Goal: Task Accomplishment & Management: Use online tool/utility

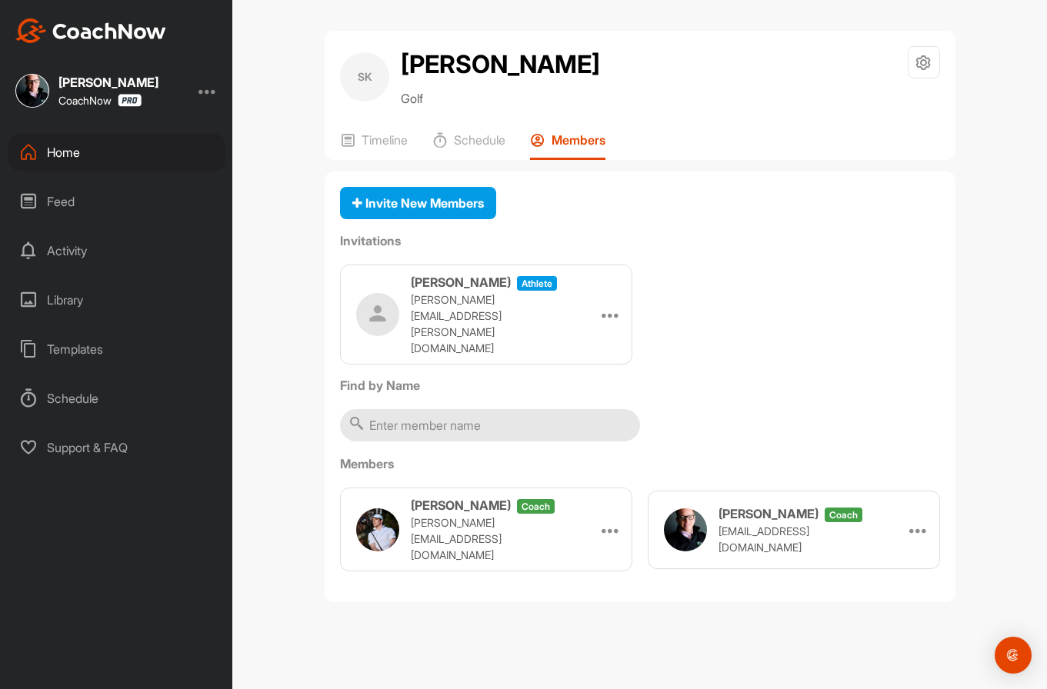
click at [54, 148] on div "Home" at bounding box center [116, 152] width 217 height 38
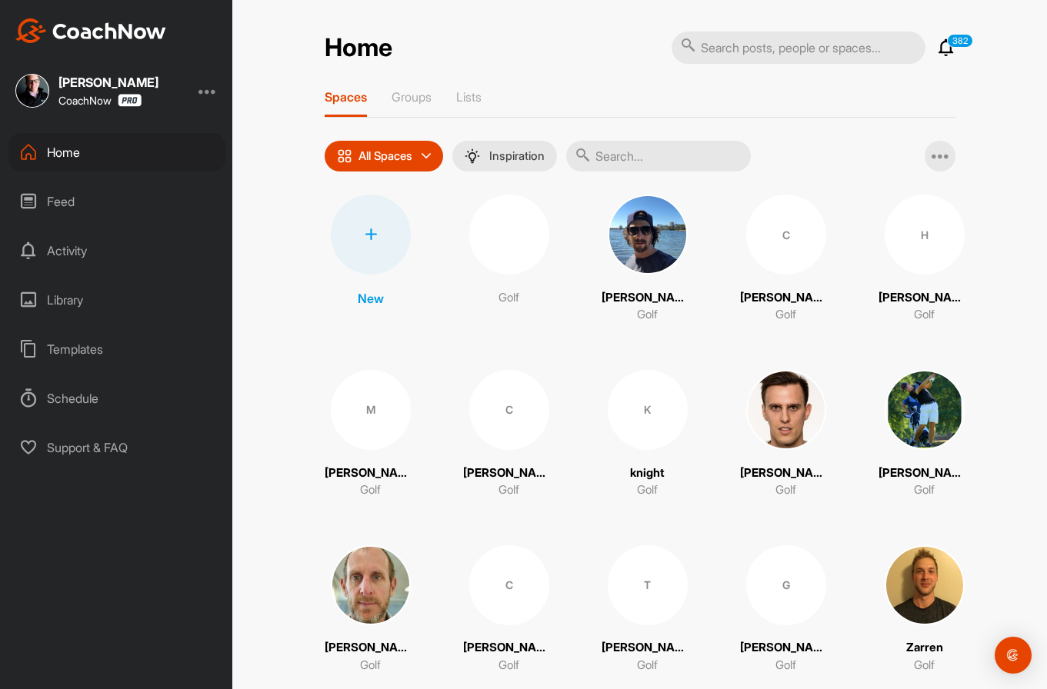
click at [346, 228] on div at bounding box center [371, 235] width 80 height 80
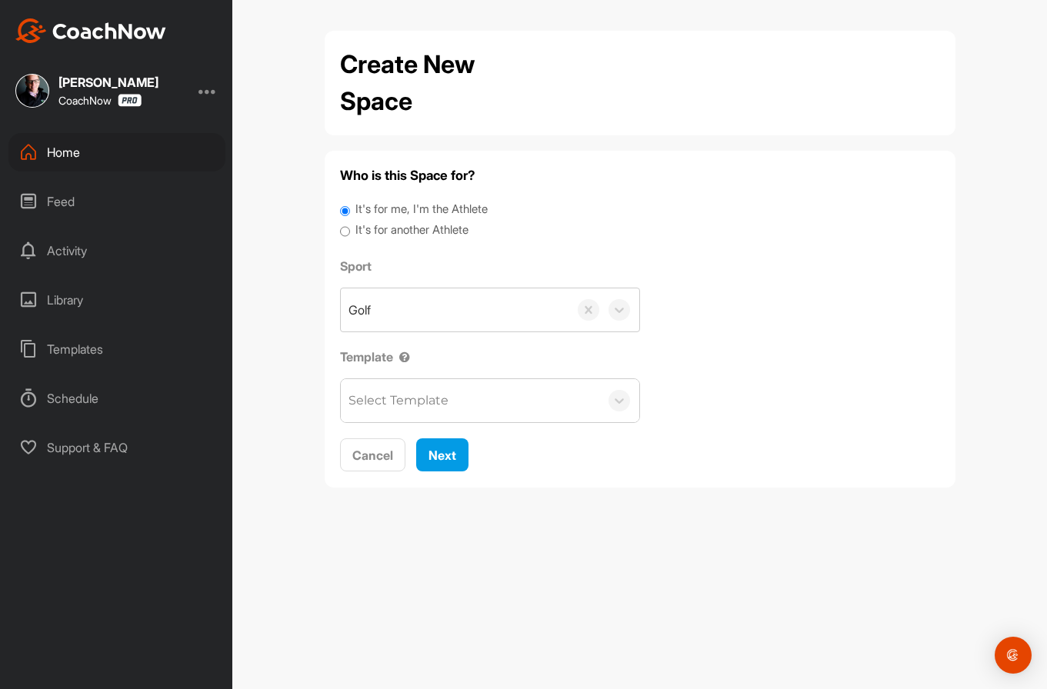
click at [436, 231] on label "It's for another Athlete" at bounding box center [411, 230] width 113 height 18
click at [350, 231] on input "It's for another Athlete" at bounding box center [345, 231] width 10 height 21
radio input "true"
click at [447, 315] on div "Golf" at bounding box center [455, 309] width 228 height 43
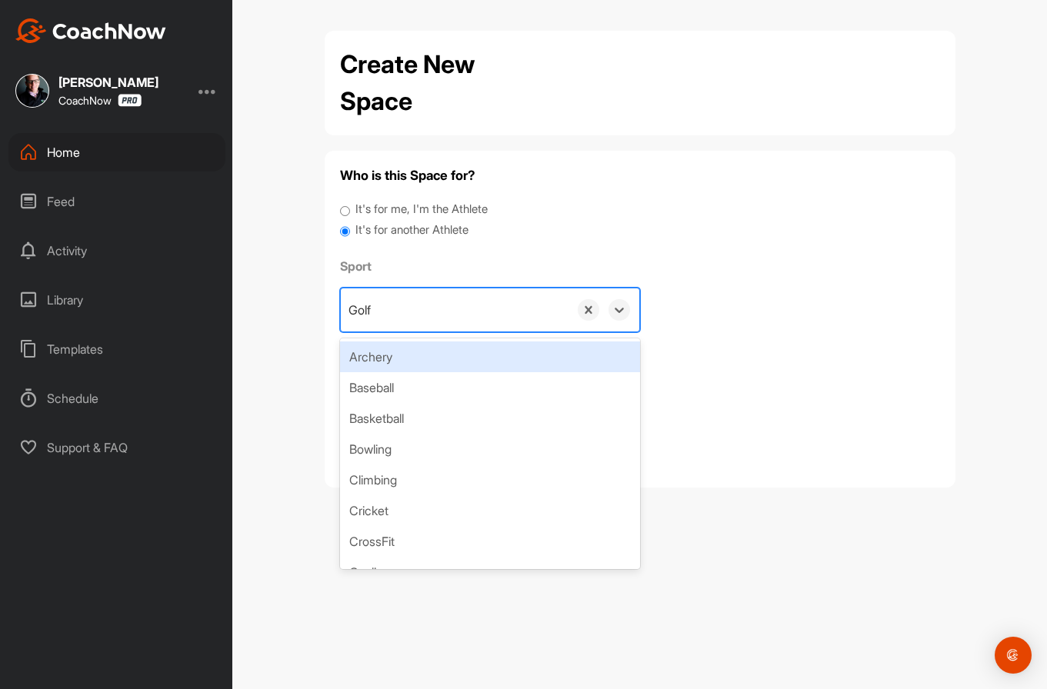
click at [411, 235] on label "It's for another Athlete" at bounding box center [411, 230] width 113 height 18
click at [350, 235] on input "It's for another Athlete" at bounding box center [345, 231] width 10 height 21
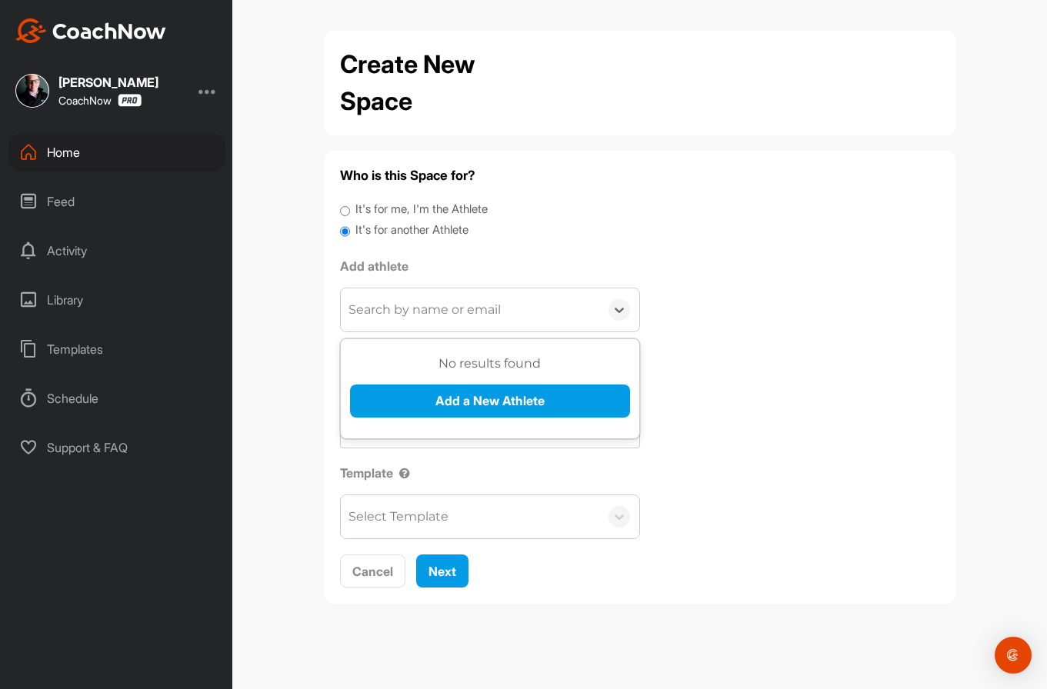
drag, startPoint x: 394, startPoint y: 321, endPoint x: 392, endPoint y: 311, distance: 10.3
click at [392, 311] on div "Search by name or email" at bounding box center [470, 309] width 258 height 43
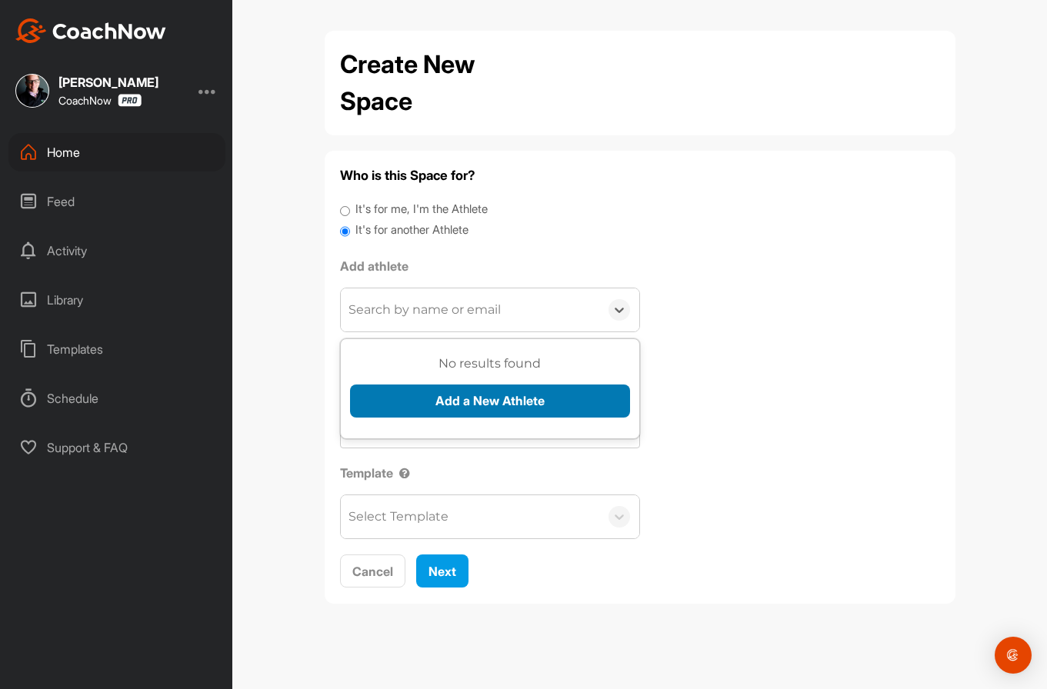
paste input "[EMAIL_ADDRESS][DOMAIN_NAME]"
type input "[EMAIL_ADDRESS][DOMAIN_NAME]"
click at [467, 413] on button "Add a New Athlete" at bounding box center [490, 400] width 280 height 33
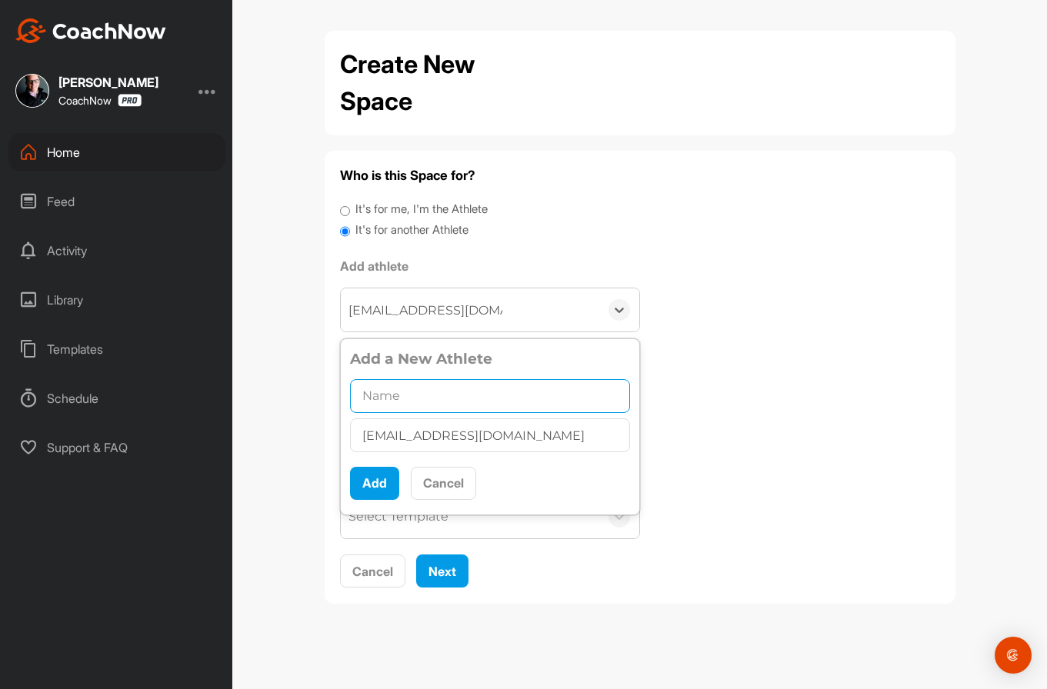
click at [444, 396] on input "text" at bounding box center [490, 396] width 280 height 34
paste input "[PERSON_NAME]"
type input "[PERSON_NAME]"
click at [377, 481] on button "Add" at bounding box center [374, 483] width 49 height 33
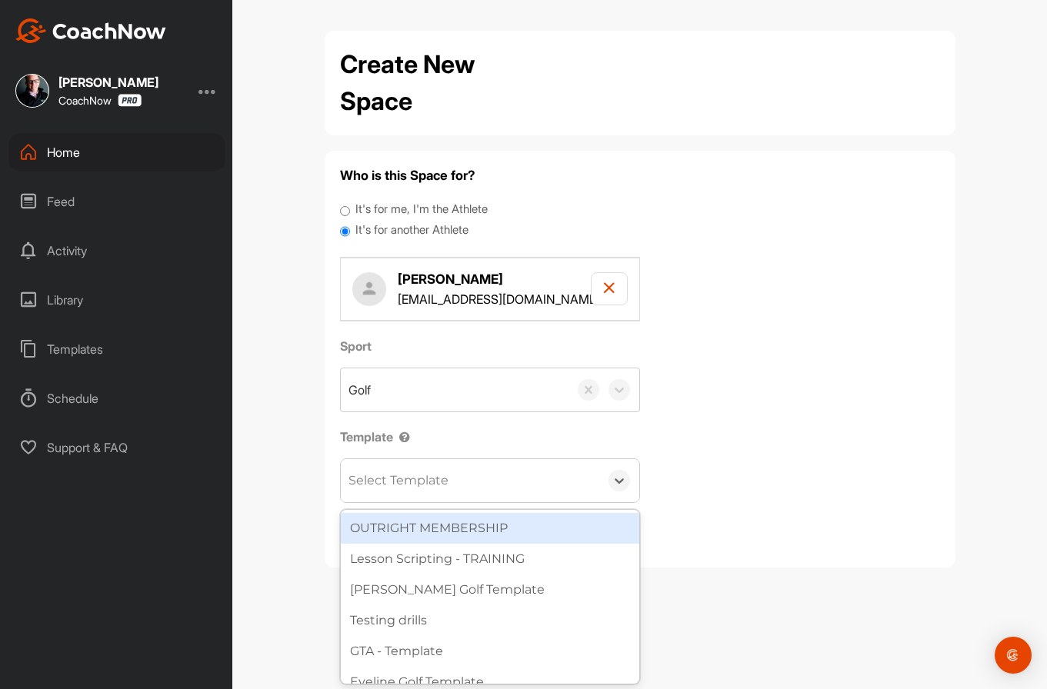
click at [398, 485] on div "Select Template" at bounding box center [398, 480] width 100 height 18
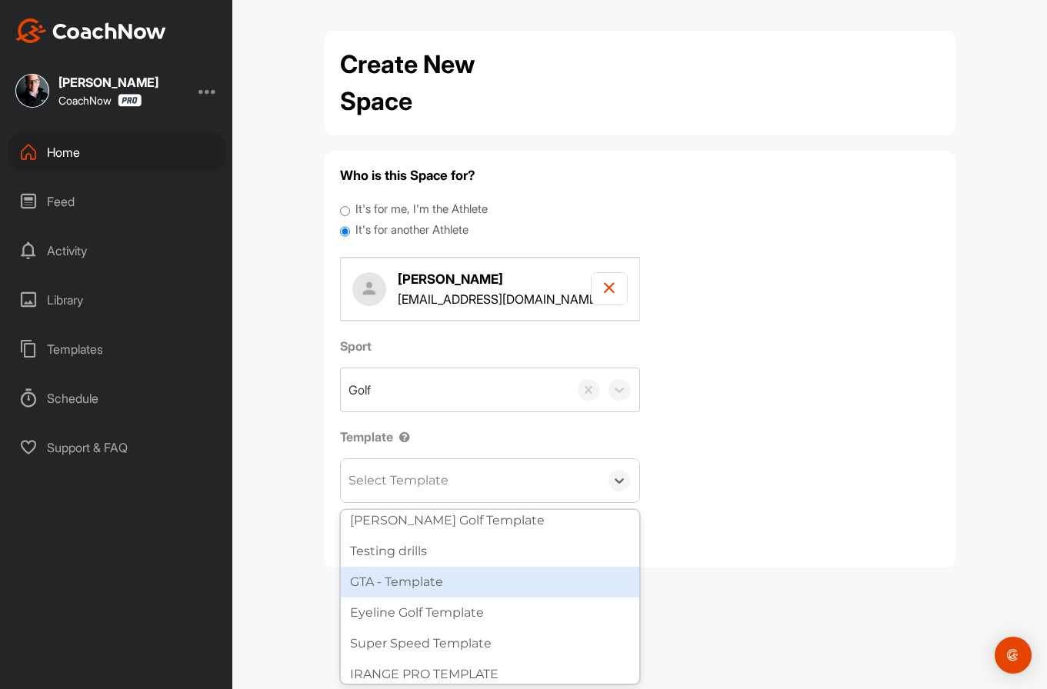
scroll to position [154, 0]
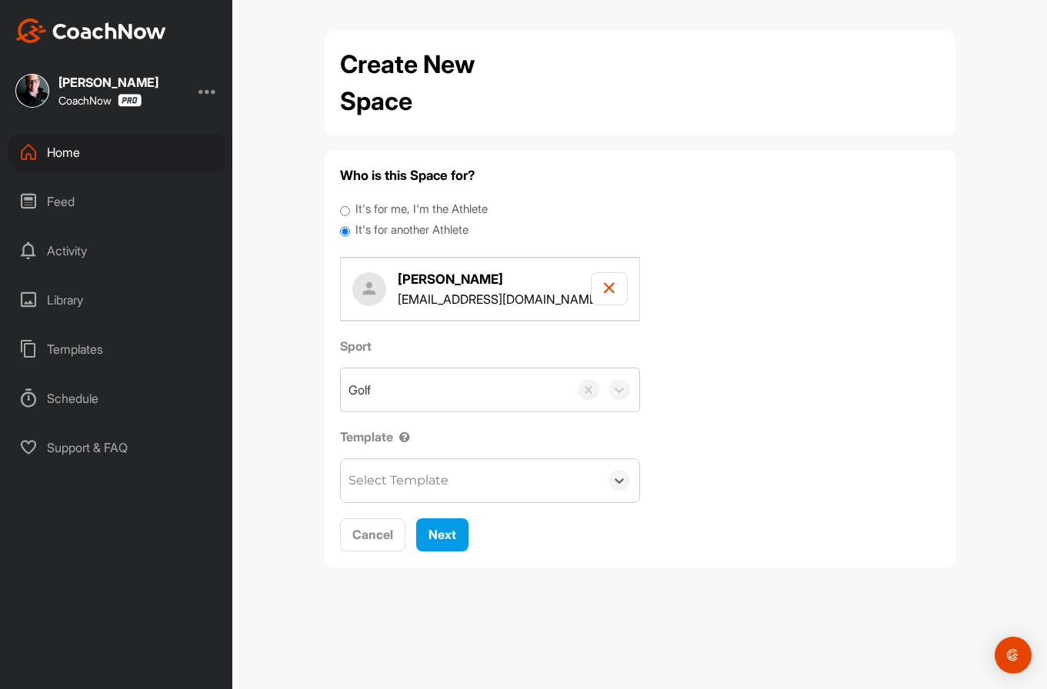
click at [383, 489] on div "Select Template" at bounding box center [398, 480] width 100 height 18
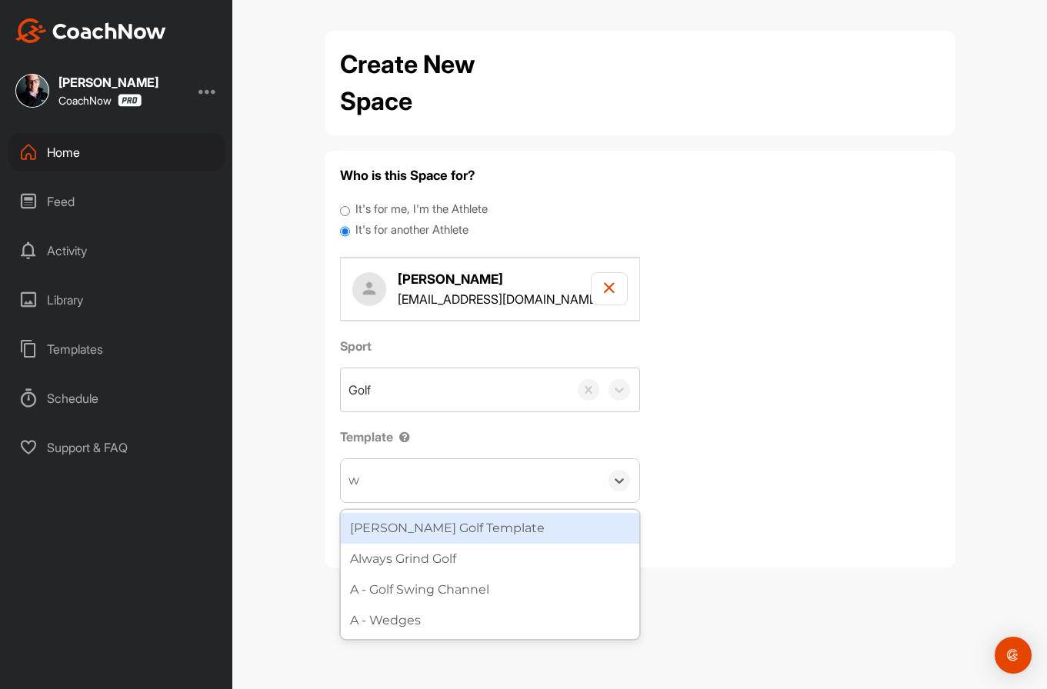
type input "wa"
click at [398, 525] on div "[PERSON_NAME] Golf Template" at bounding box center [490, 528] width 298 height 31
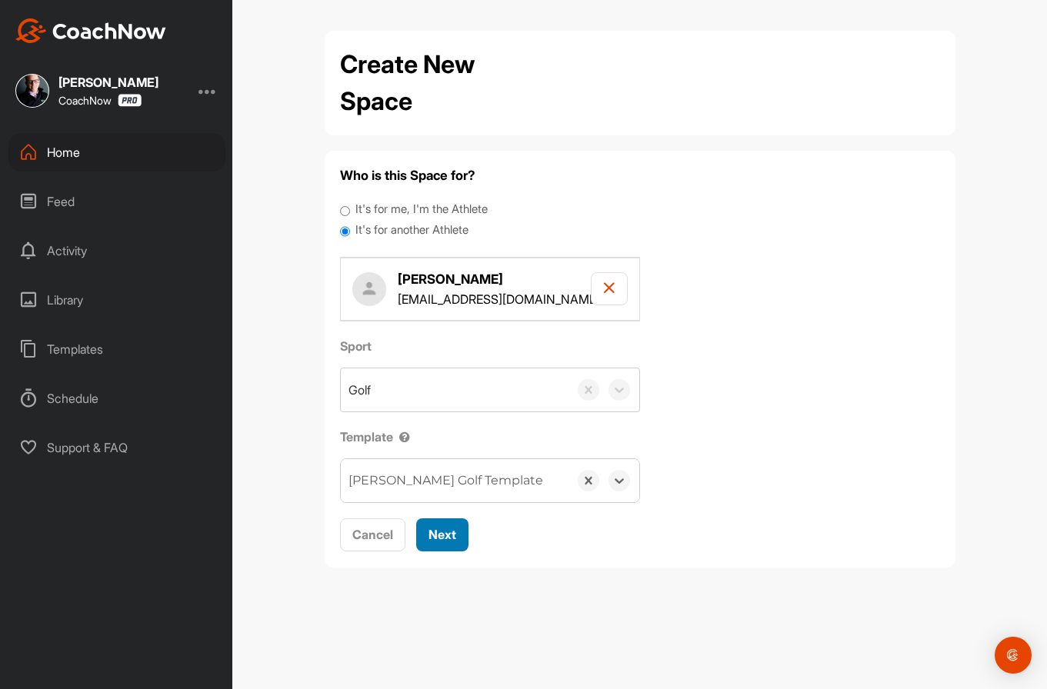
click at [428, 526] on div "Next" at bounding box center [442, 534] width 28 height 18
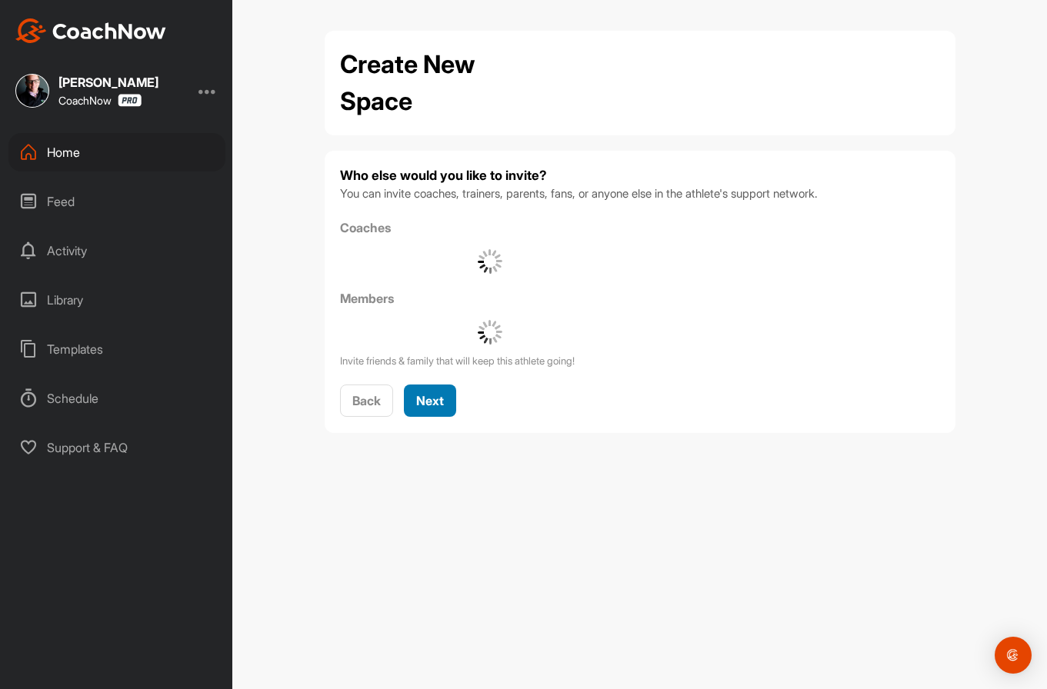
click at [421, 404] on span "Next" at bounding box center [430, 400] width 28 height 15
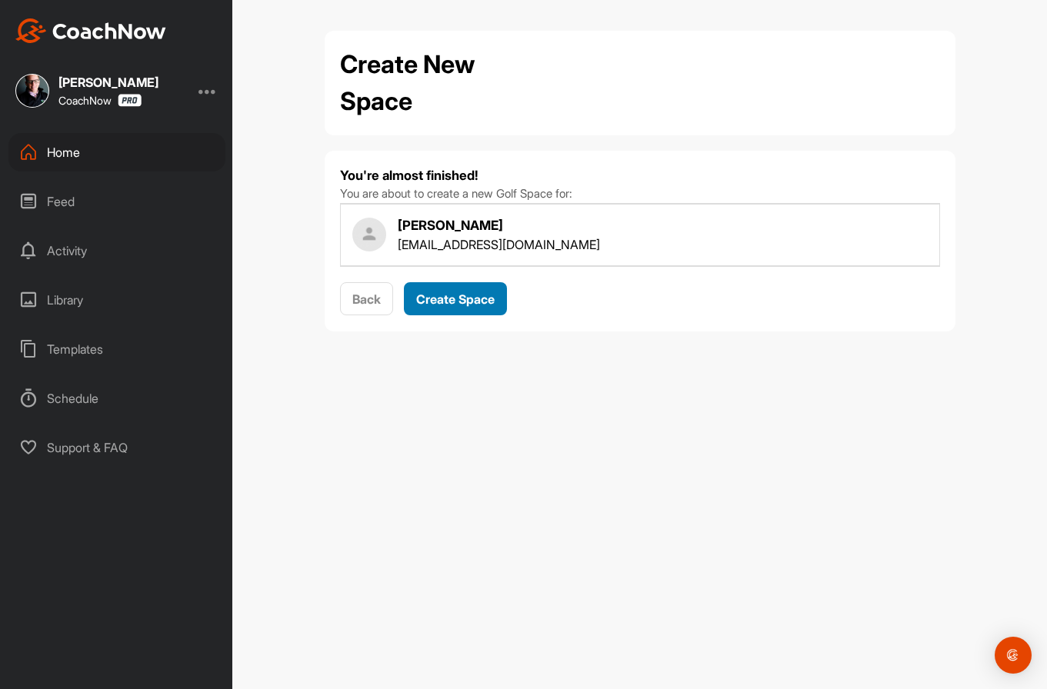
click at [441, 309] on button "Create Space" at bounding box center [455, 298] width 103 height 33
